Goal: Task Accomplishment & Management: Manage account settings

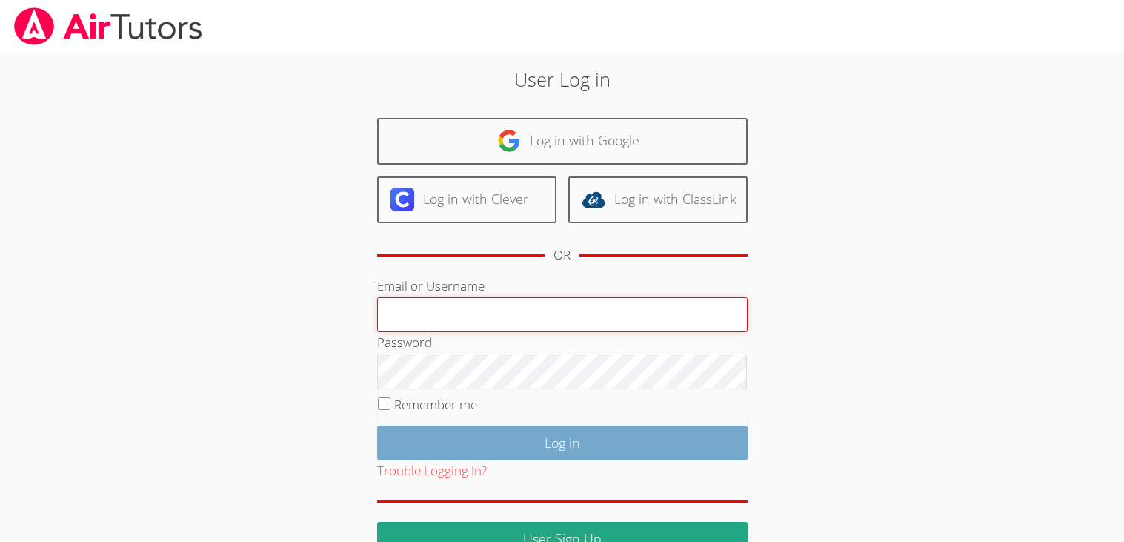
type input "[EMAIL_ADDRESS][DOMAIN_NAME]"
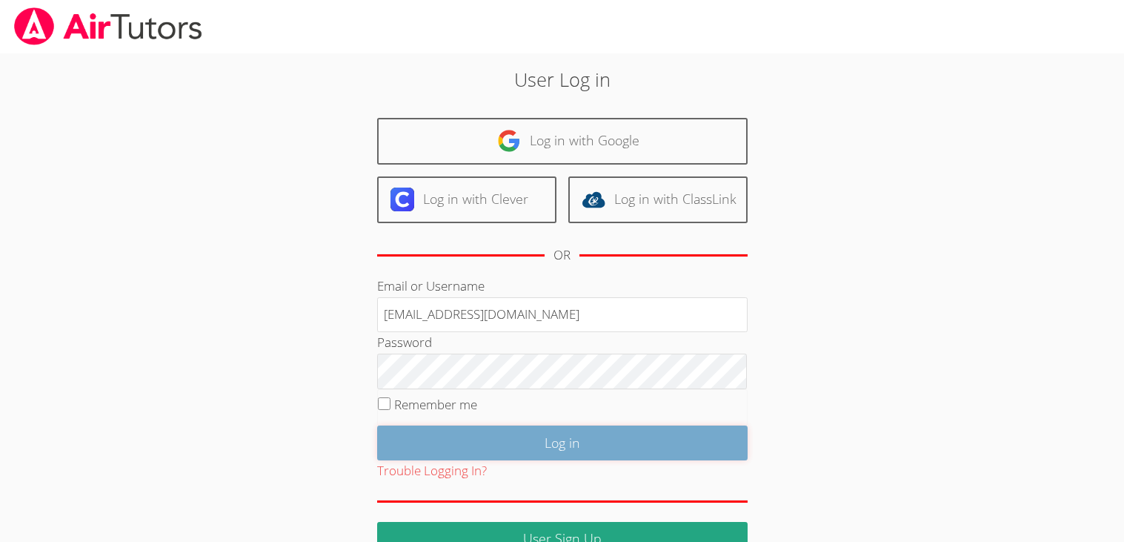
click at [591, 436] on input "Log in" at bounding box center [562, 442] width 371 height 35
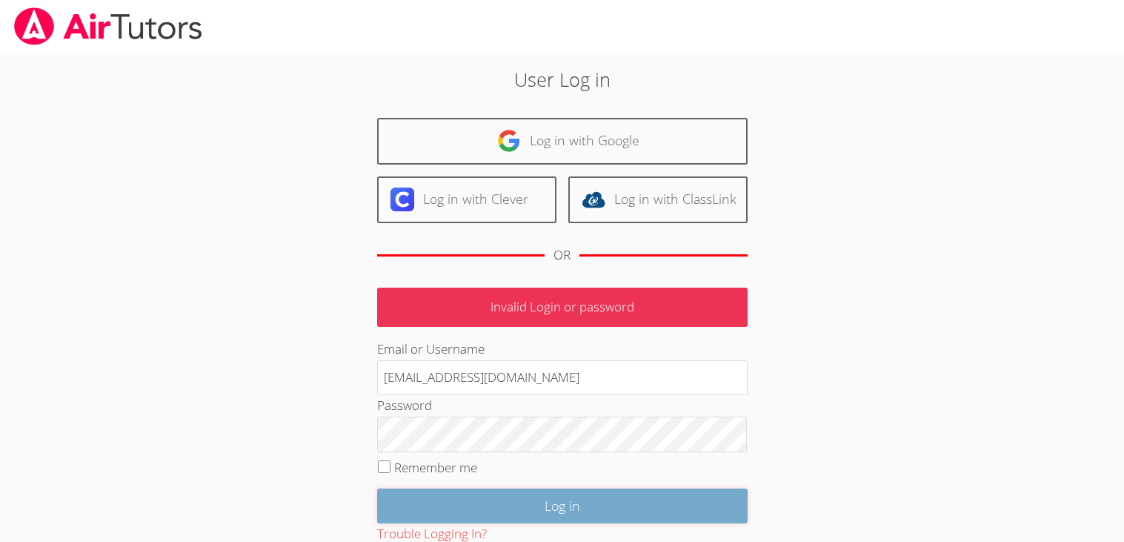
click at [534, 519] on input "Log in" at bounding box center [562, 505] width 371 height 35
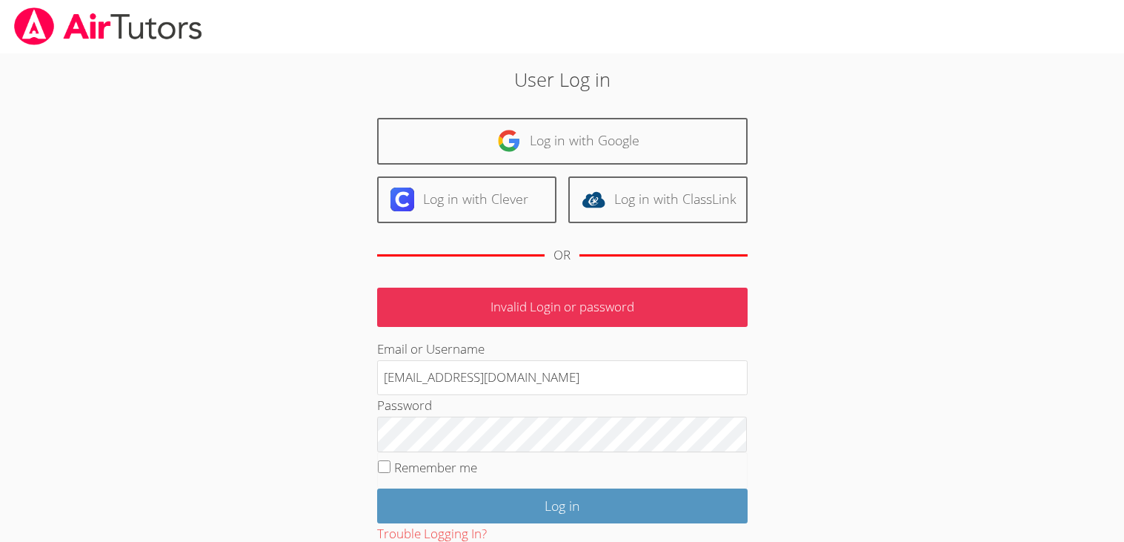
click at [511, 320] on p "Invalid Login or password" at bounding box center [562, 307] width 371 height 39
click at [491, 307] on p "Invalid Login or password" at bounding box center [562, 307] width 371 height 39
click at [491, 308] on p "Invalid Login or password" at bounding box center [562, 307] width 371 height 39
click at [488, 312] on p "Invalid Login or password" at bounding box center [562, 307] width 371 height 39
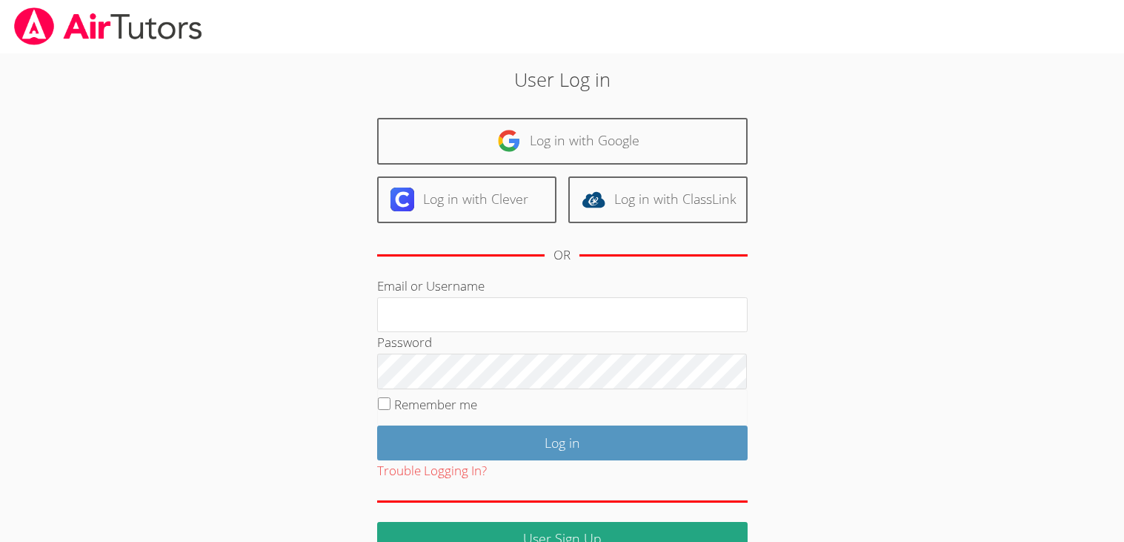
scroll to position [34, 0]
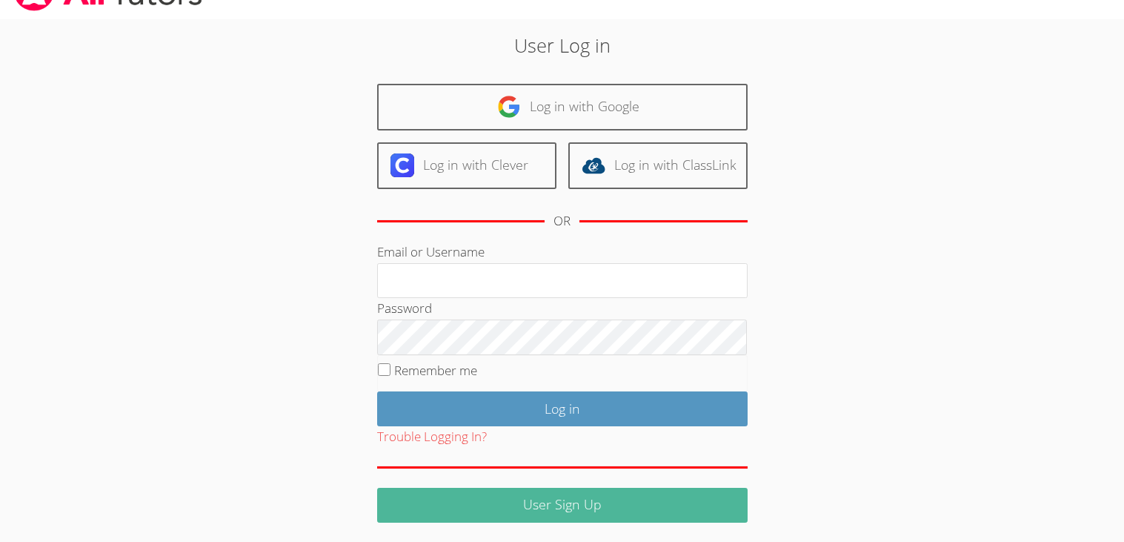
type input "[EMAIL_ADDRESS][DOMAIN_NAME]"
click at [491, 497] on link "User Sign Up" at bounding box center [562, 505] width 371 height 35
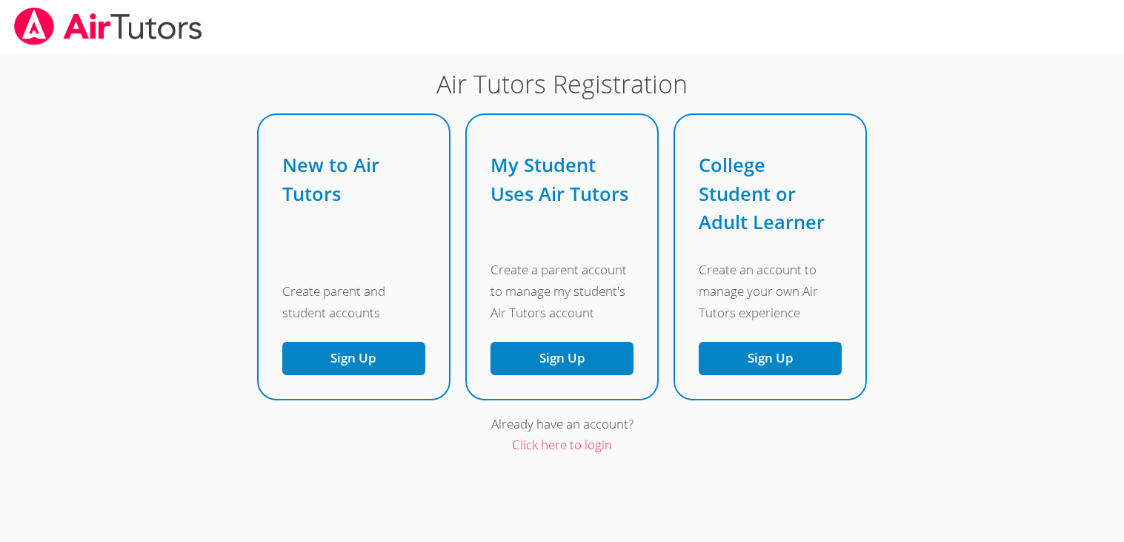
scroll to position [13, 0]
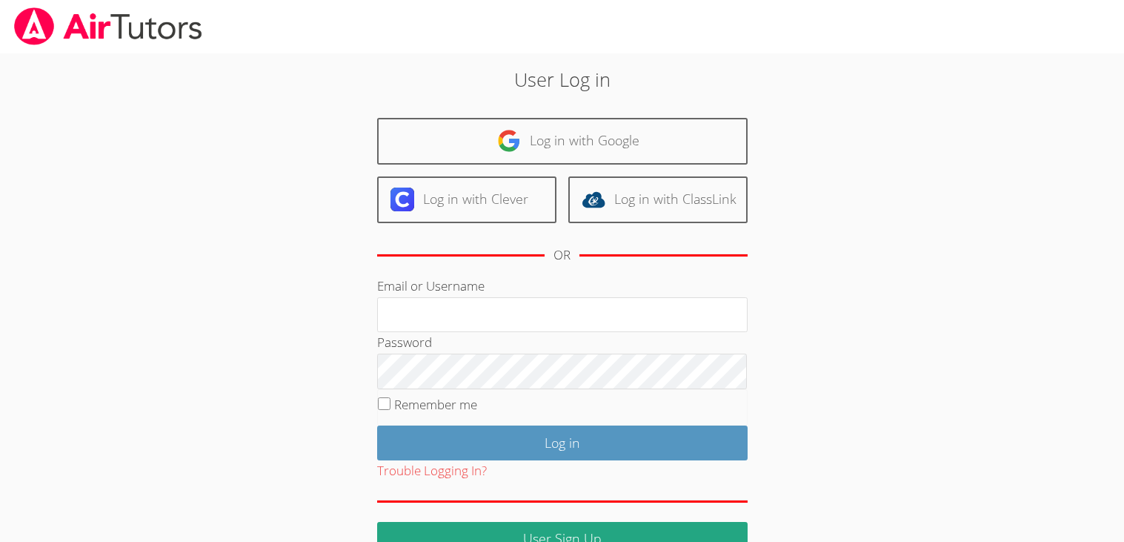
scroll to position [1, 0]
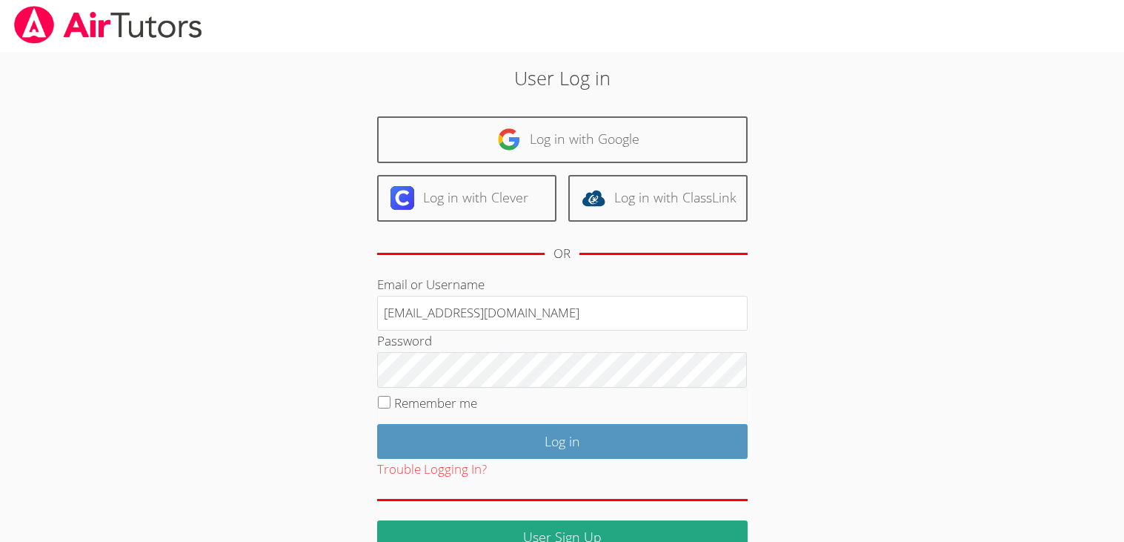
type input "[EMAIL_ADDRESS][DOMAIN_NAME]"
